Goal: Information Seeking & Learning: Learn about a topic

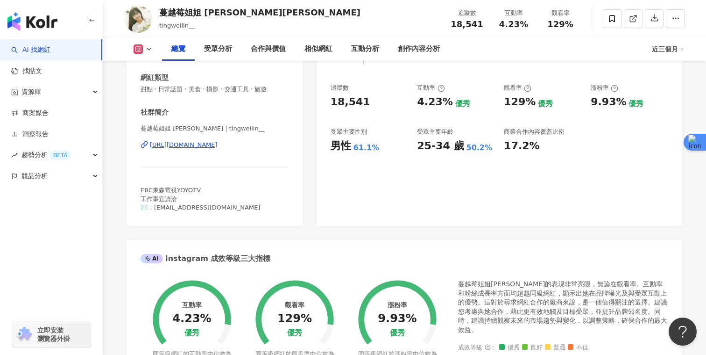
scroll to position [171, 0]
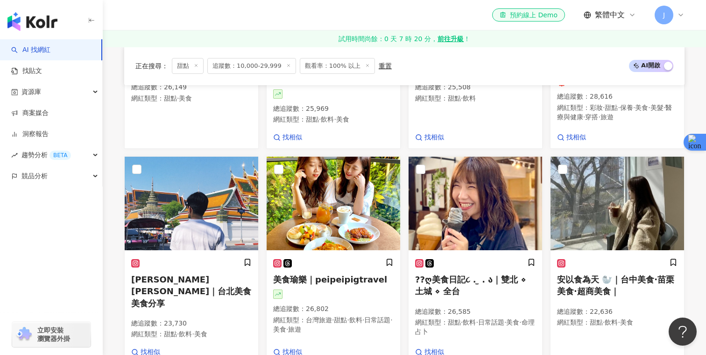
scroll to position [0, 485]
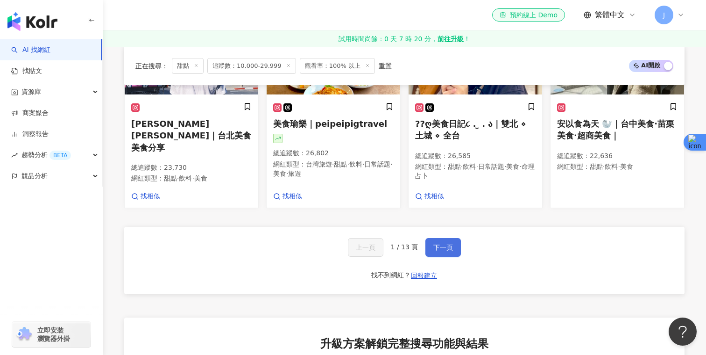
click at [446, 243] on span "下一頁" at bounding box center [444, 246] width 20 height 7
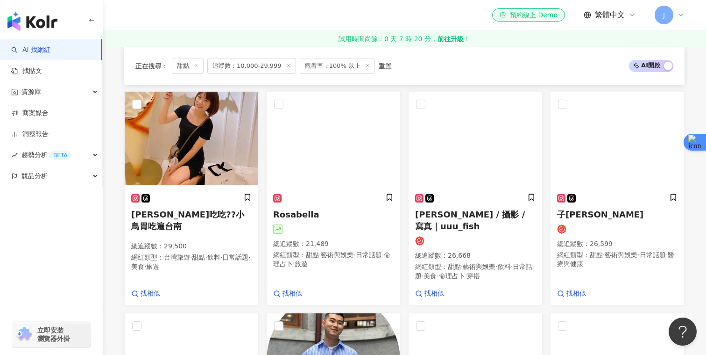
scroll to position [523, 0]
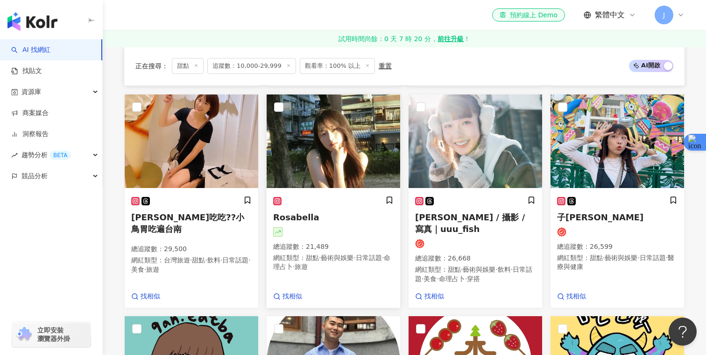
click at [348, 139] on img at bounding box center [334, 140] width 134 height 93
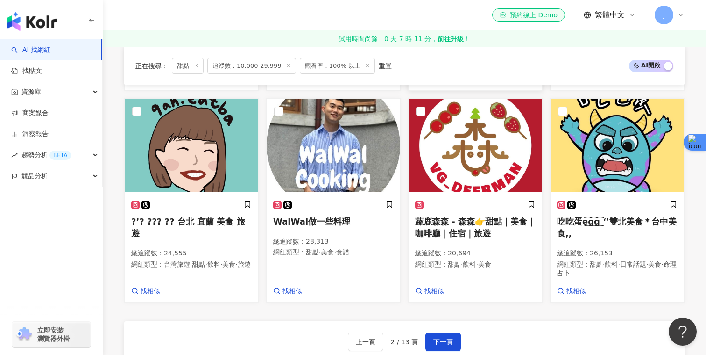
scroll to position [801, 0]
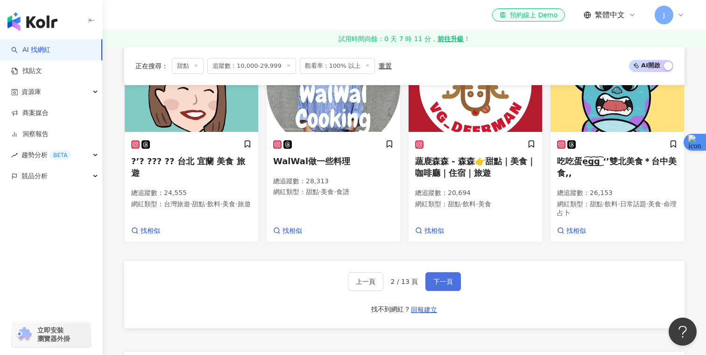
click at [441, 277] on span "下一頁" at bounding box center [444, 280] width 20 height 7
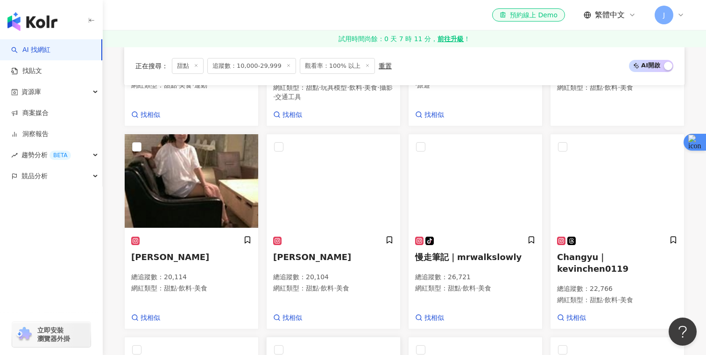
scroll to position [453, 0]
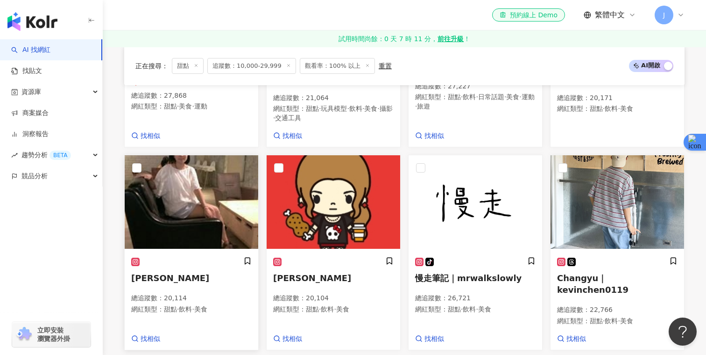
click at [184, 206] on img at bounding box center [192, 201] width 134 height 93
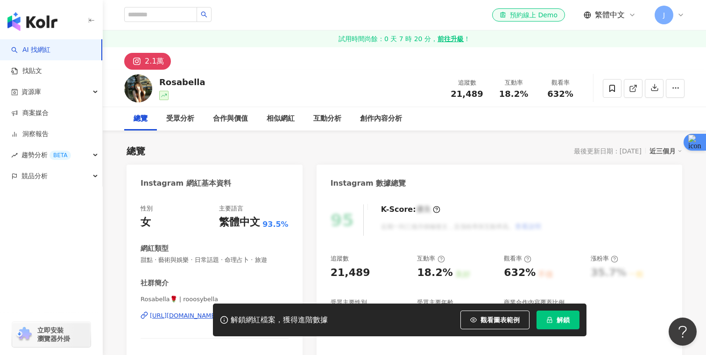
click at [369, 185] on div "Instagram 數據總覽" at bounding box center [369, 183] width 76 height 10
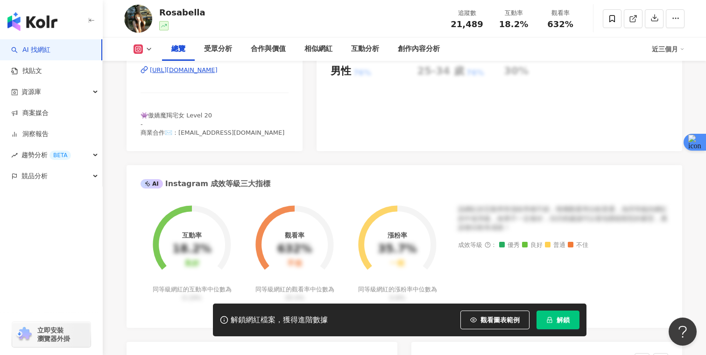
scroll to position [101, 0]
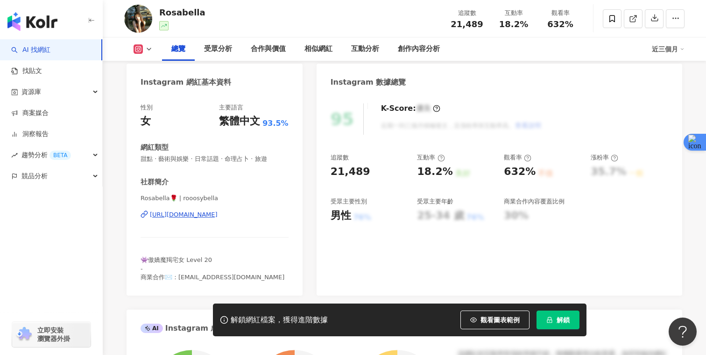
click at [218, 212] on div "[URL][DOMAIN_NAME]" at bounding box center [184, 214] width 68 height 8
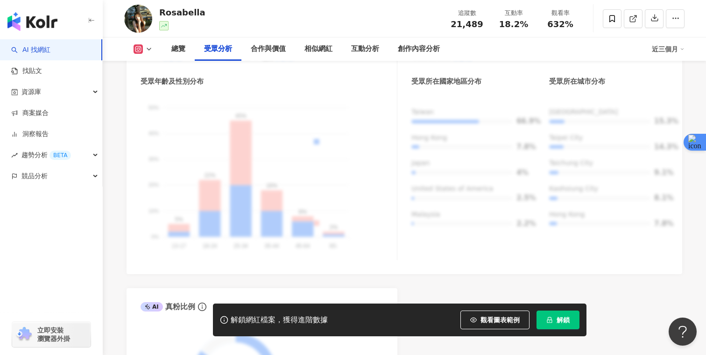
scroll to position [921, 0]
